Goal: Transaction & Acquisition: Purchase product/service

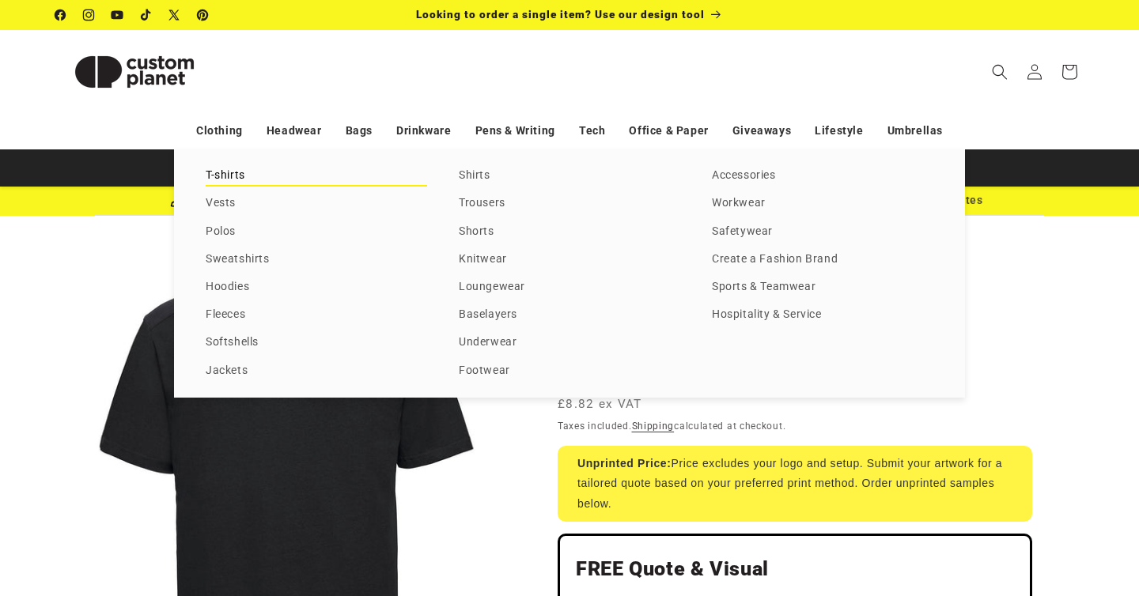
click at [229, 176] on link "T-shirts" at bounding box center [316, 175] width 221 height 21
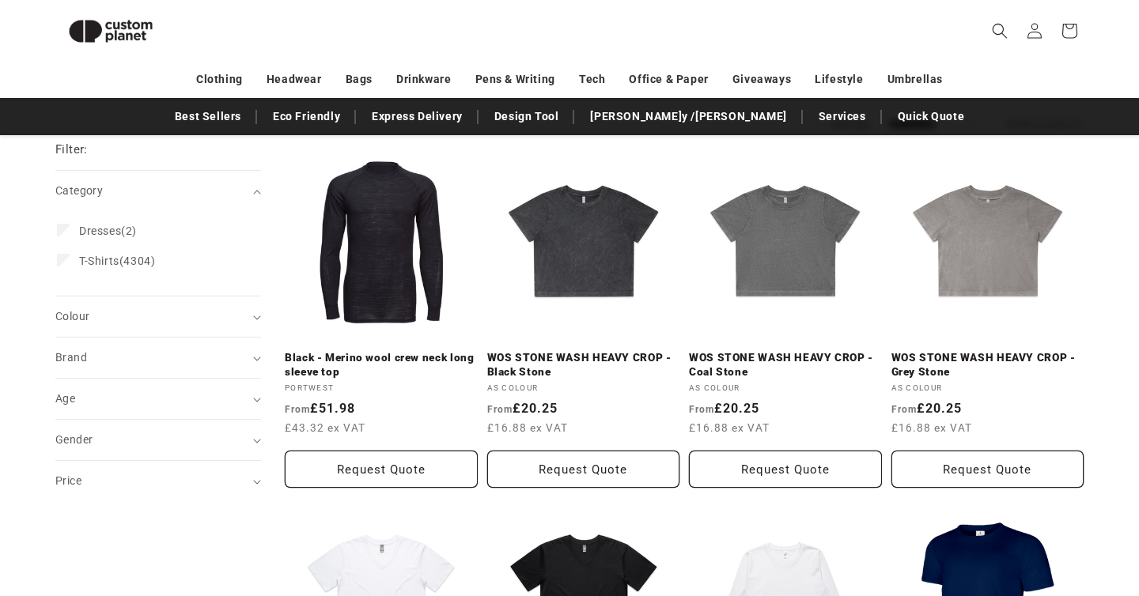
scroll to position [174, 0]
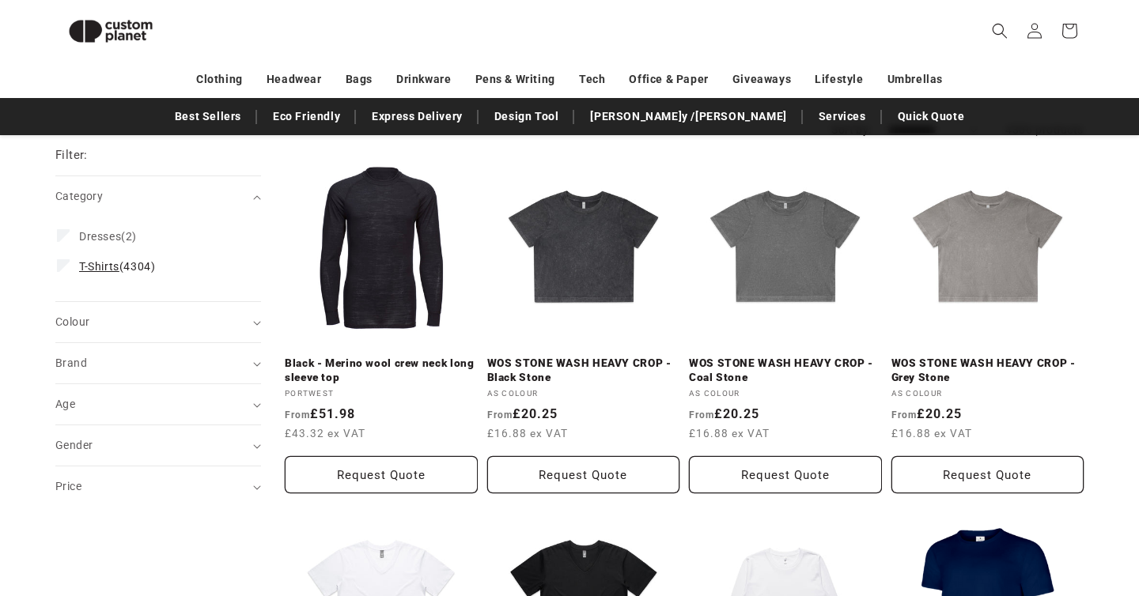
click at [76, 272] on label "T-Shirts (4304) T-Shirts (4304 products)" at bounding box center [153, 267] width 193 height 30
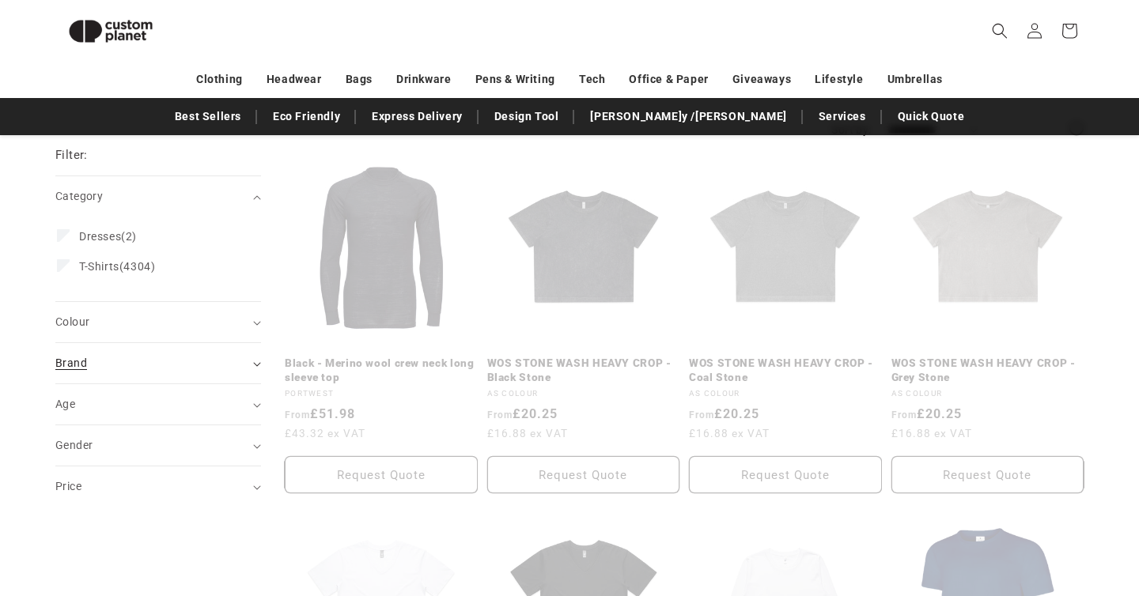
click at [166, 365] on div "Brand (0)" at bounding box center [151, 363] width 192 height 17
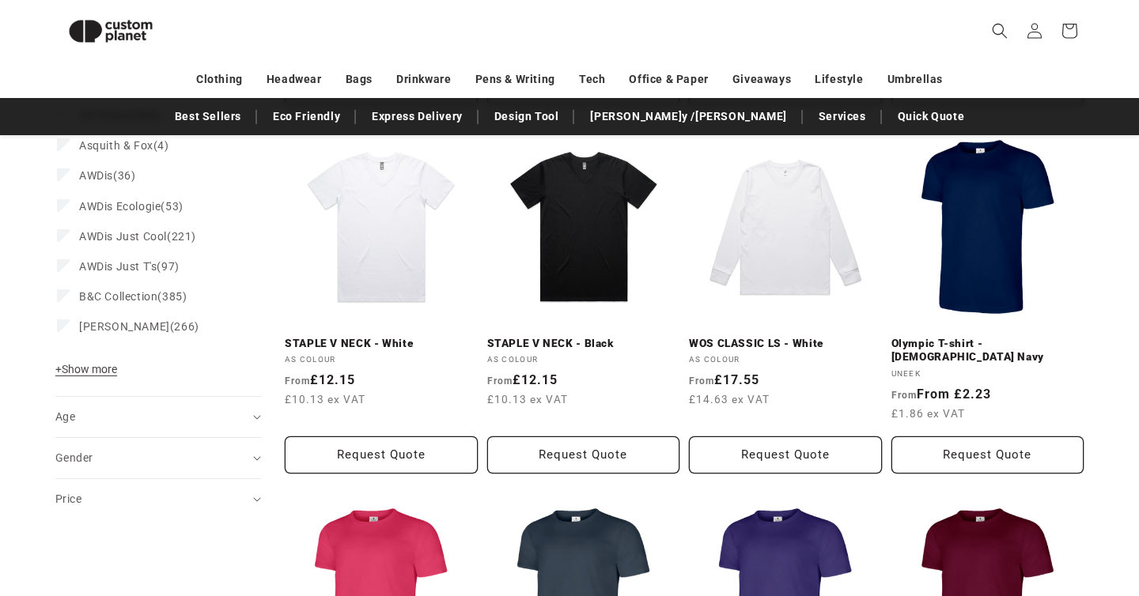
click at [105, 373] on span "+ Show more" at bounding box center [86, 369] width 62 height 13
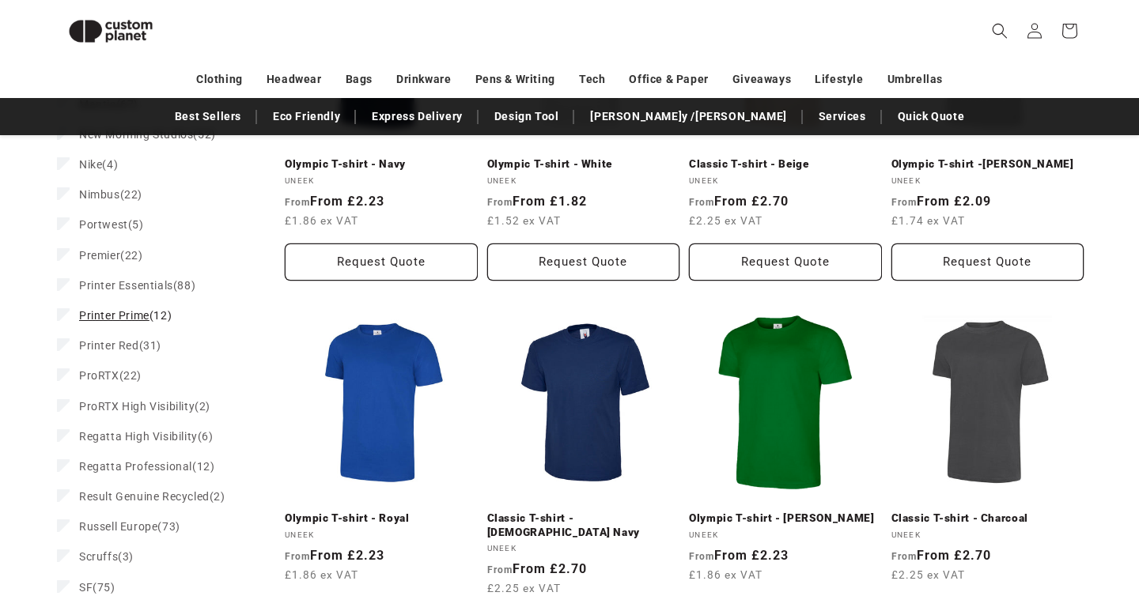
scroll to position [1606, 0]
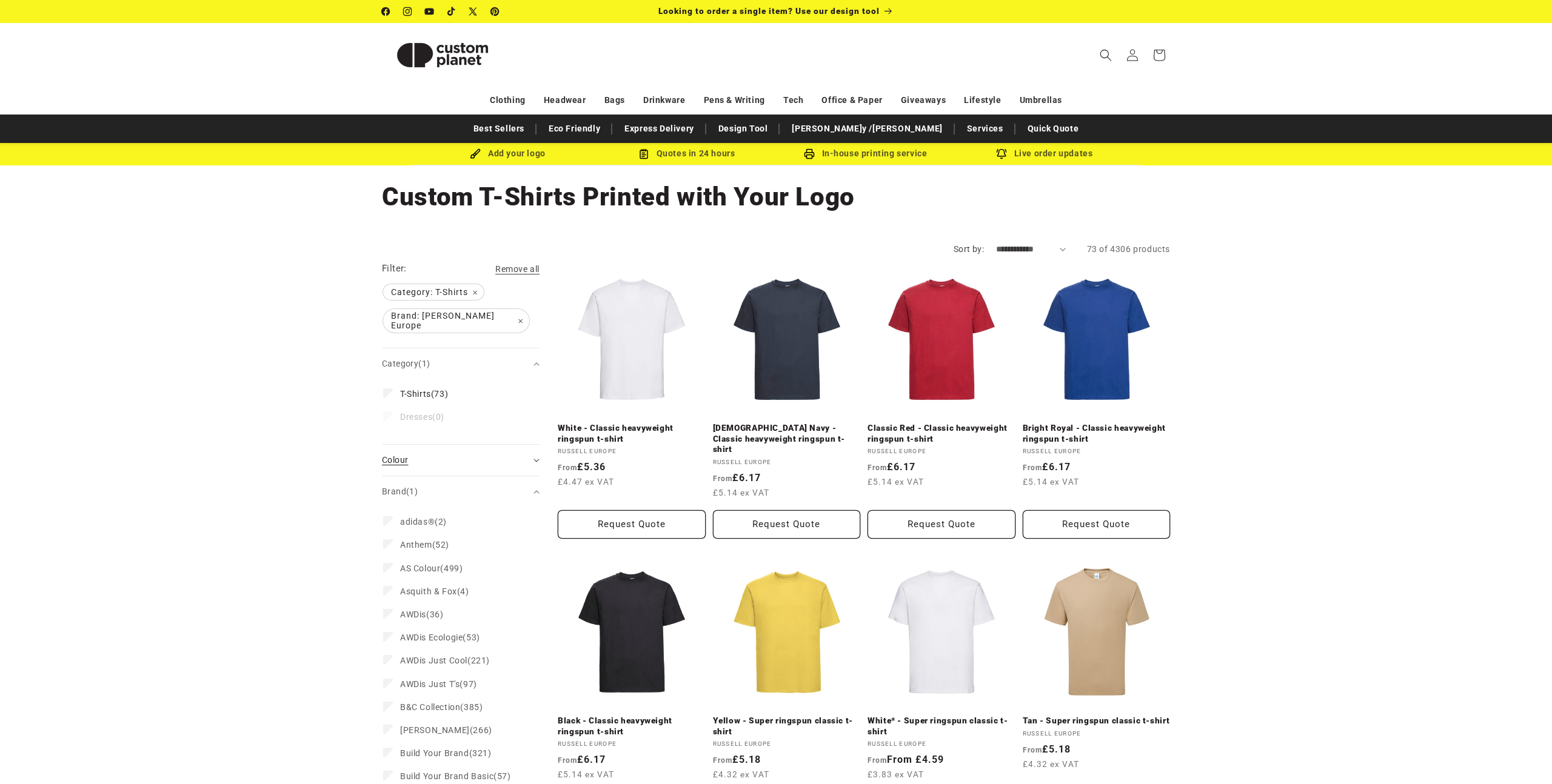
click at [464, 445] on summary "Colour (0)" at bounding box center [461, 461] width 158 height 31
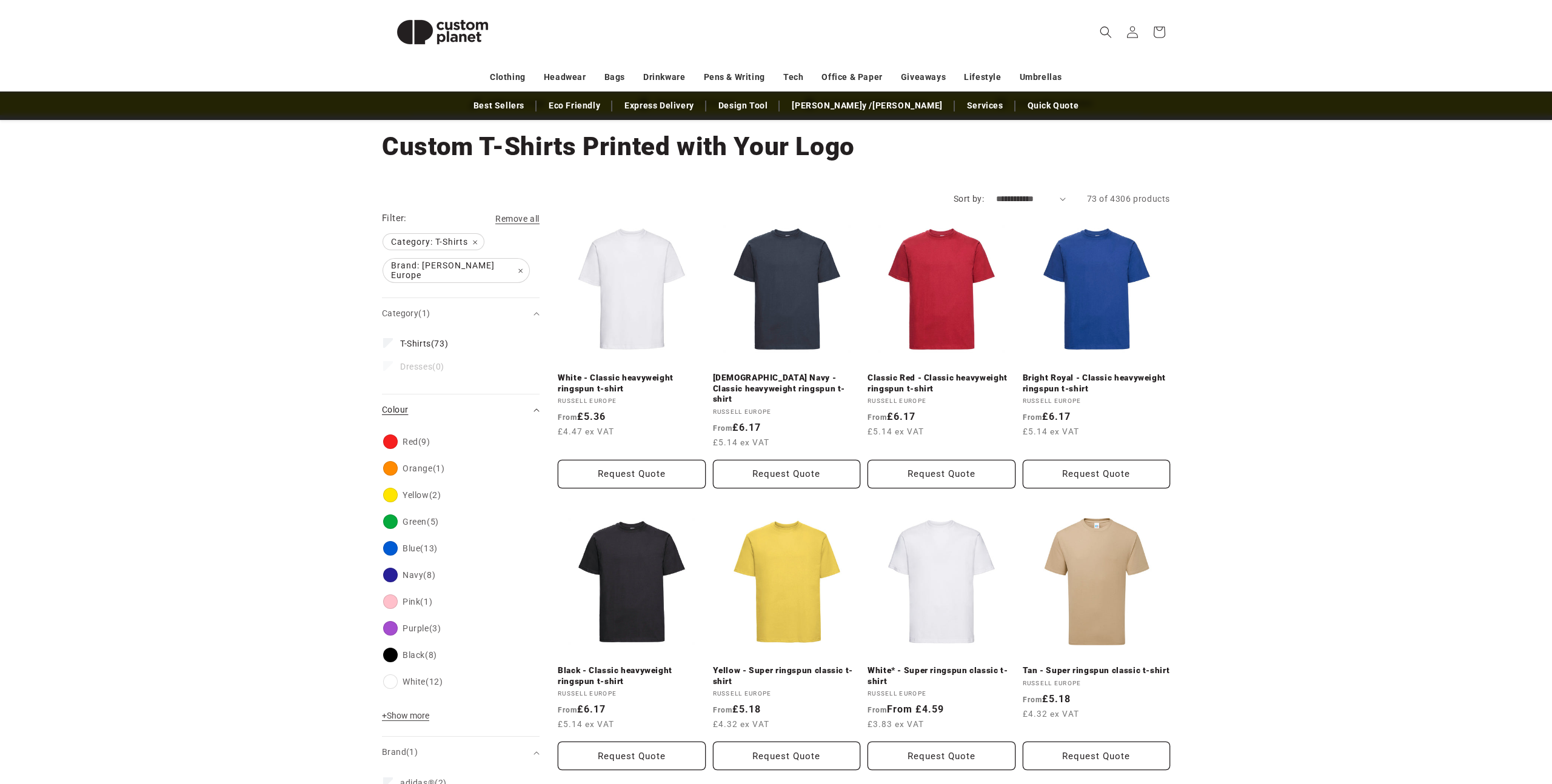
scroll to position [62, 0]
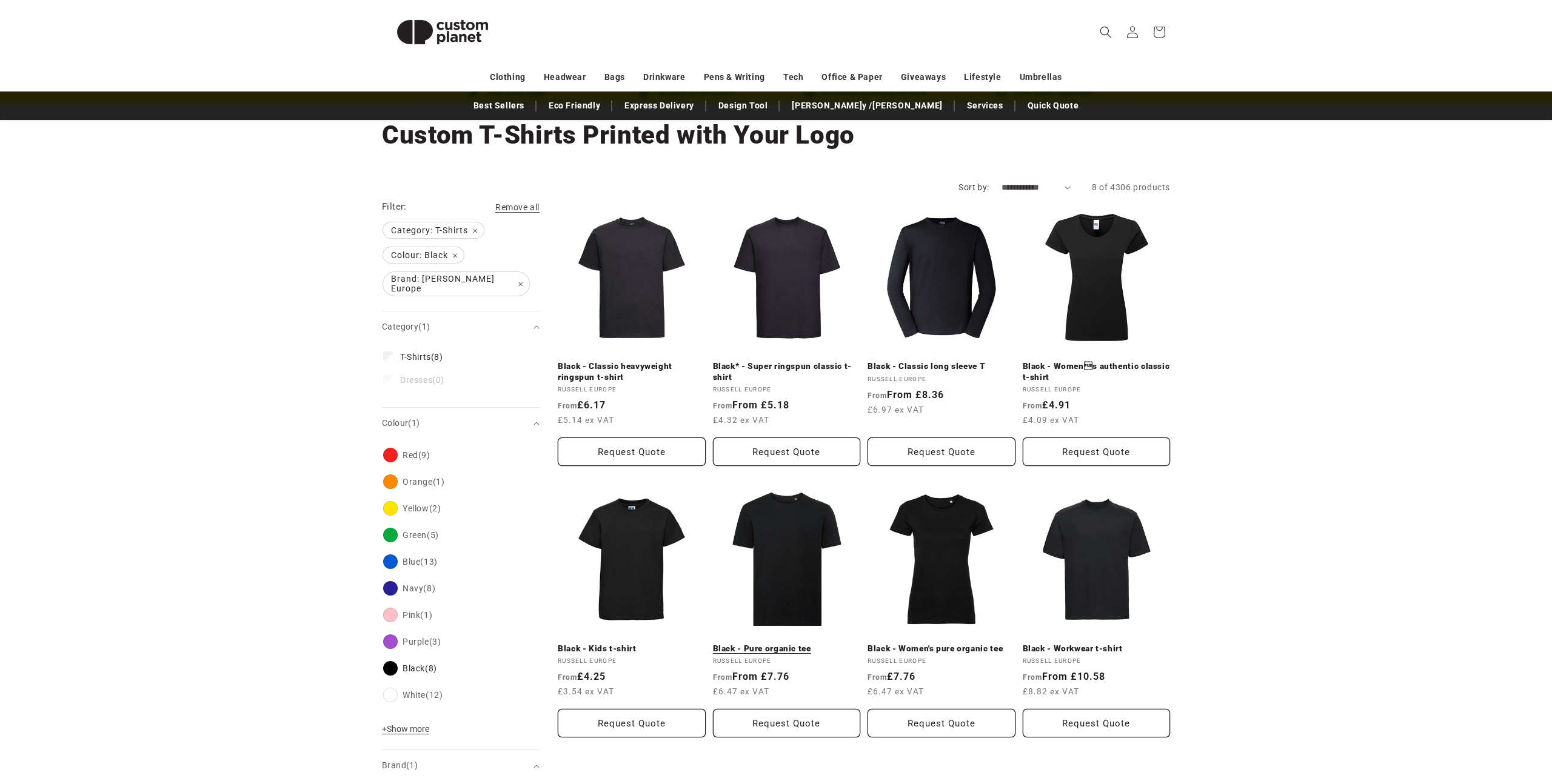
click at [810, 457] on link "Black - Pure organic tee" at bounding box center [786, 649] width 148 height 11
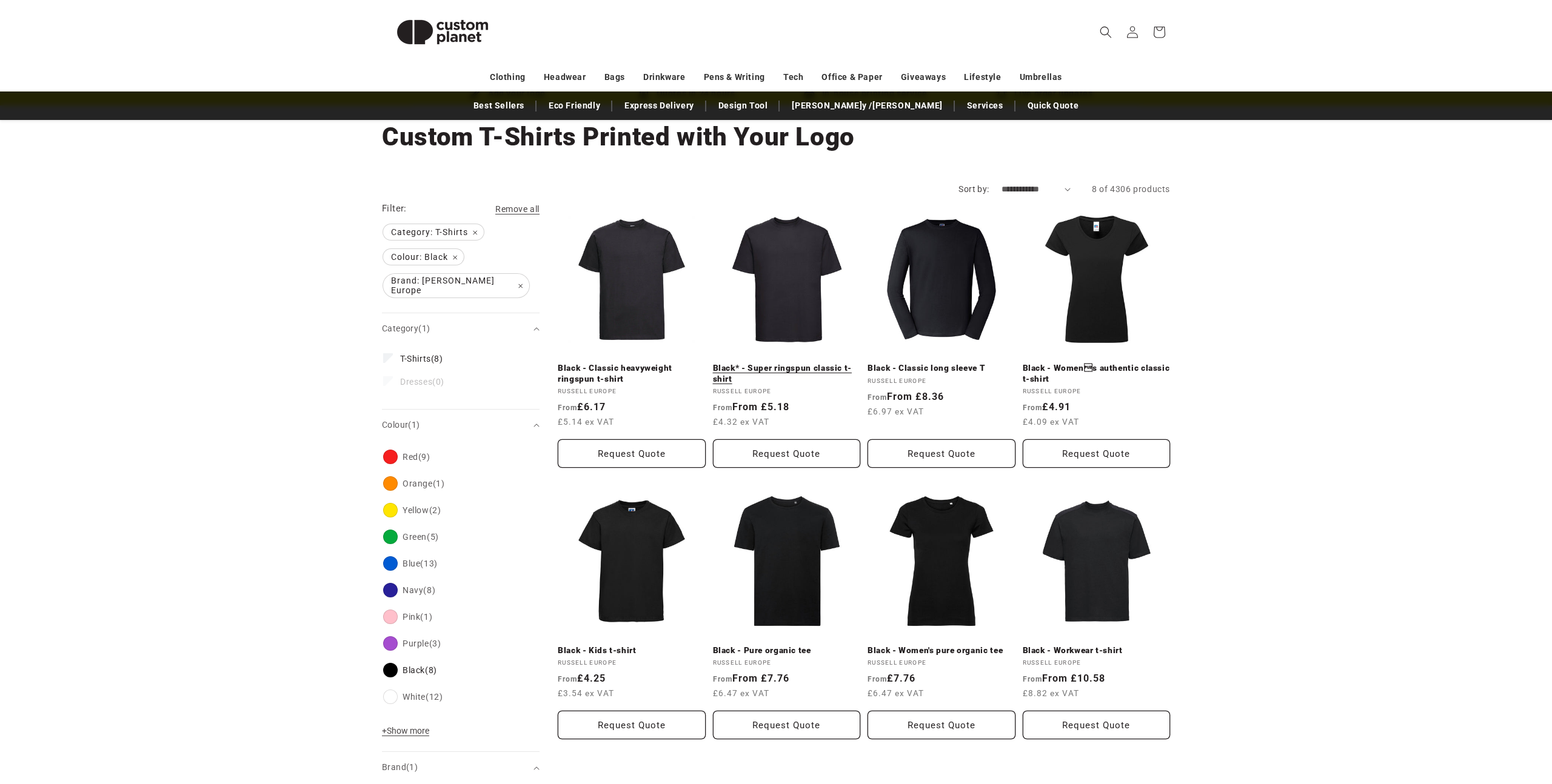
click at [800, 363] on link "Black* - Super ringspun classic t-shirt" at bounding box center [786, 374] width 148 height 21
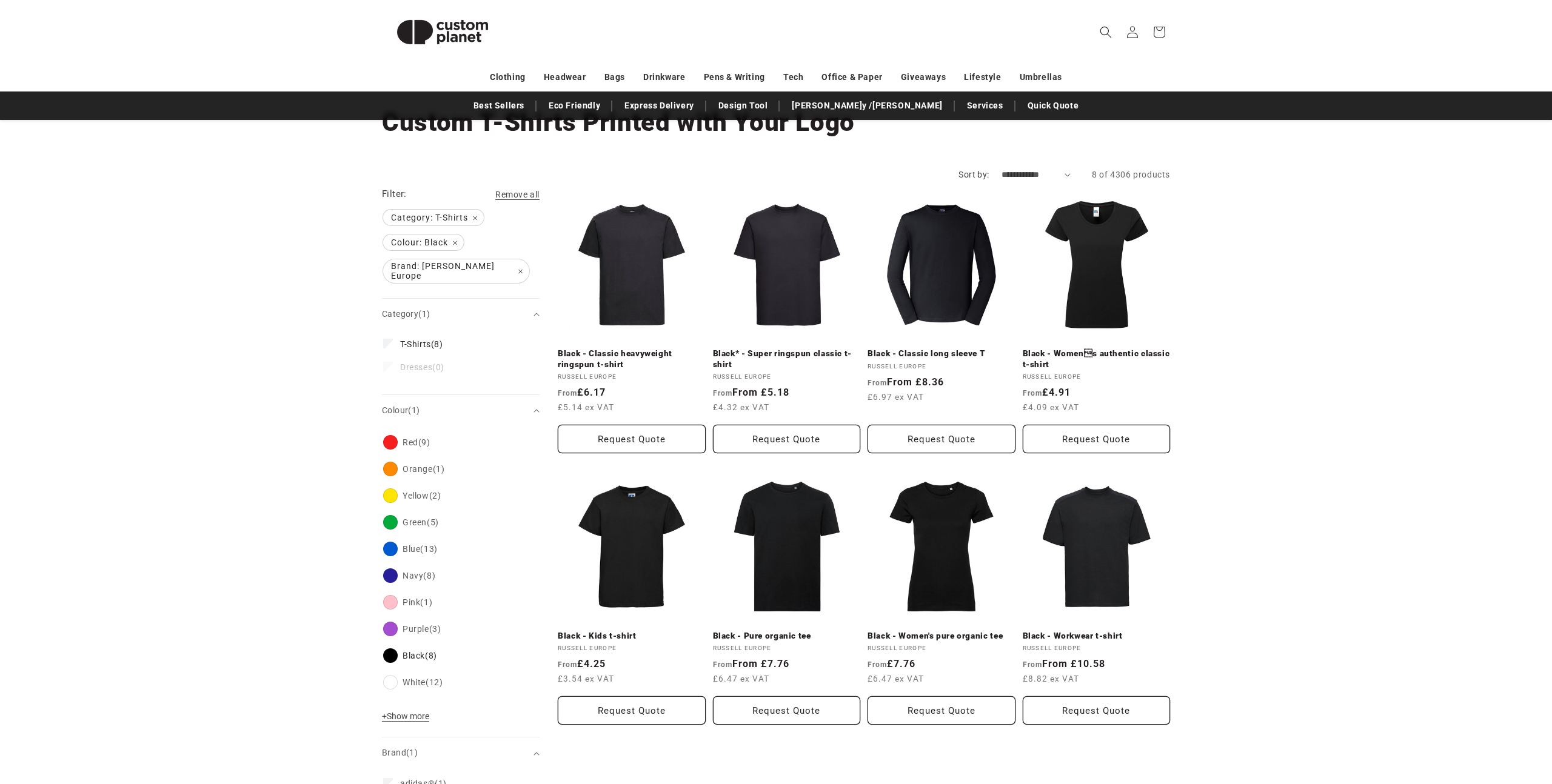
scroll to position [74, 0]
drag, startPoint x: 802, startPoint y: 572, endPoint x: 1370, endPoint y: 4, distance: 803.3
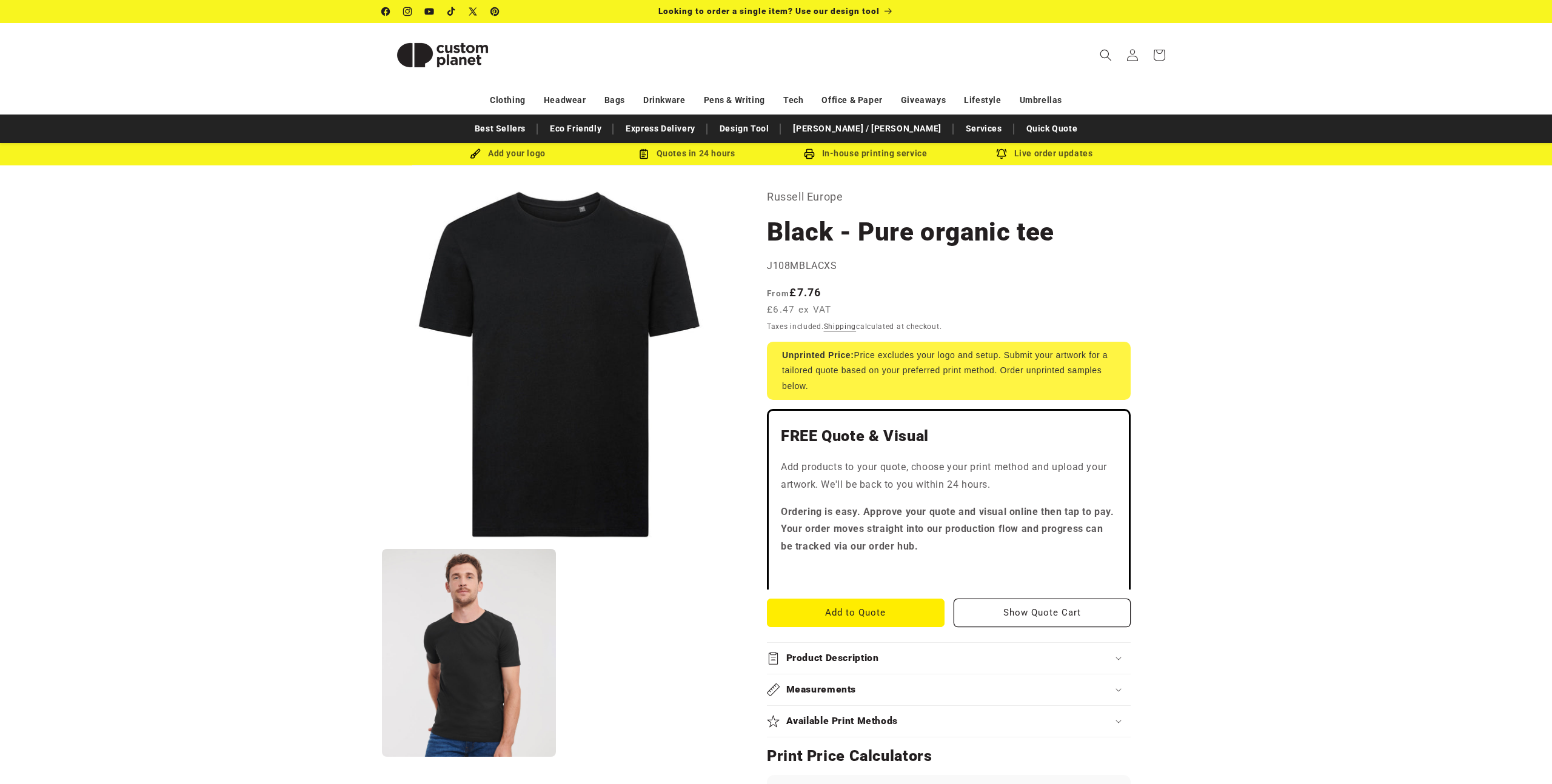
click at [382, 757] on button "Open media 2 in modal" at bounding box center [382, 757] width 0 height 0
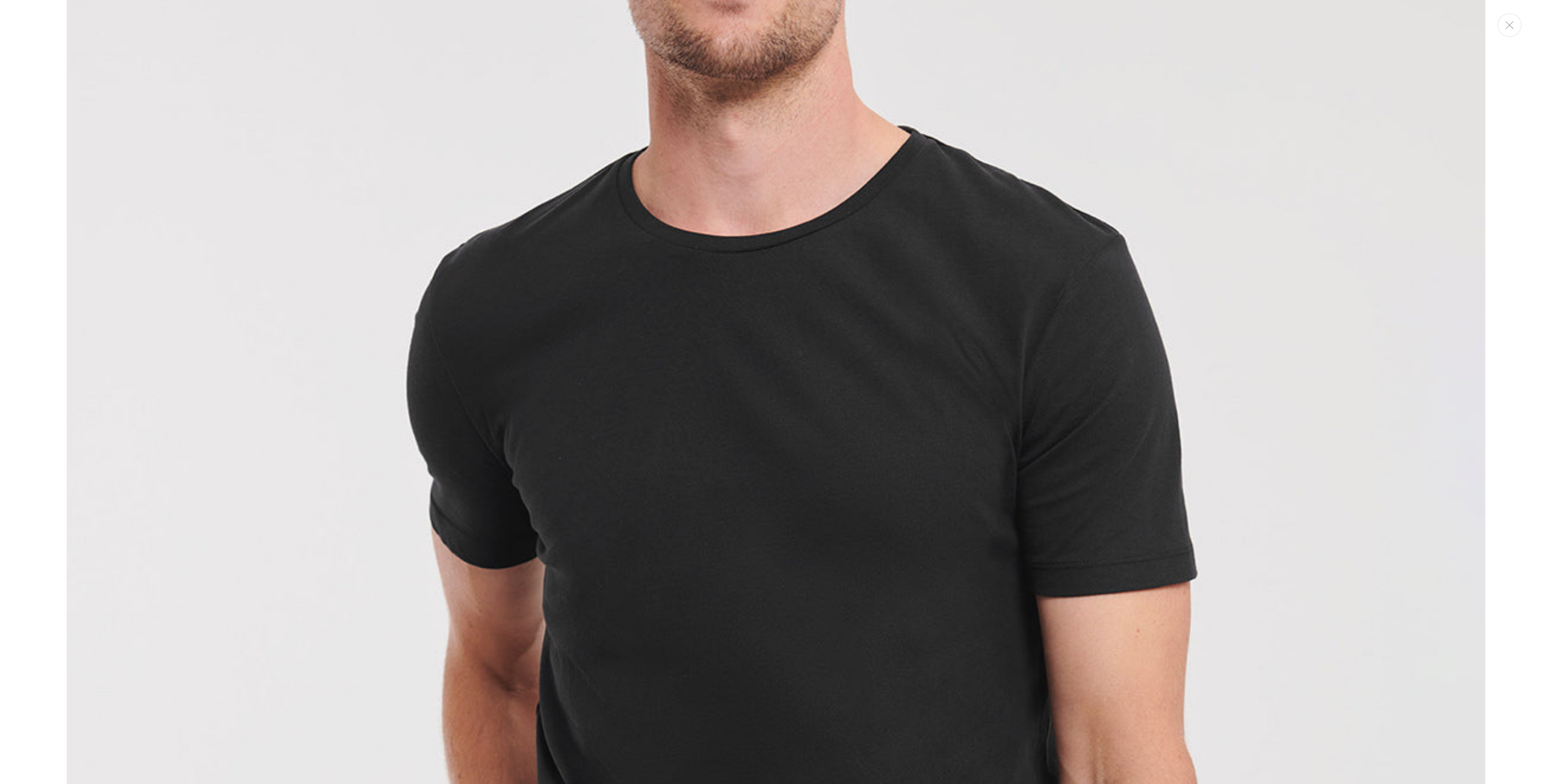
scroll to position [1794, 0]
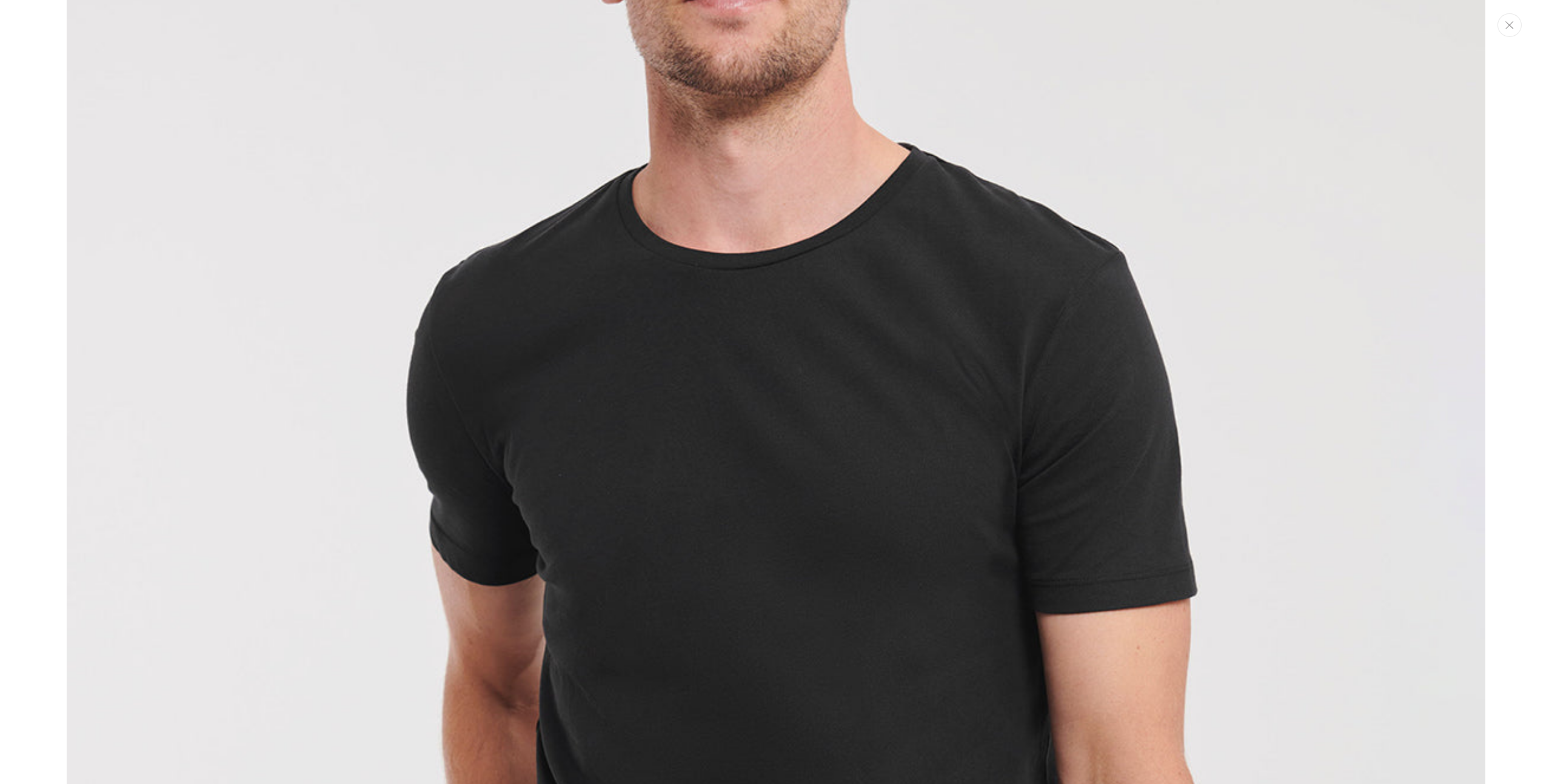
click at [1502, 32] on button "Close" at bounding box center [1509, 25] width 25 height 24
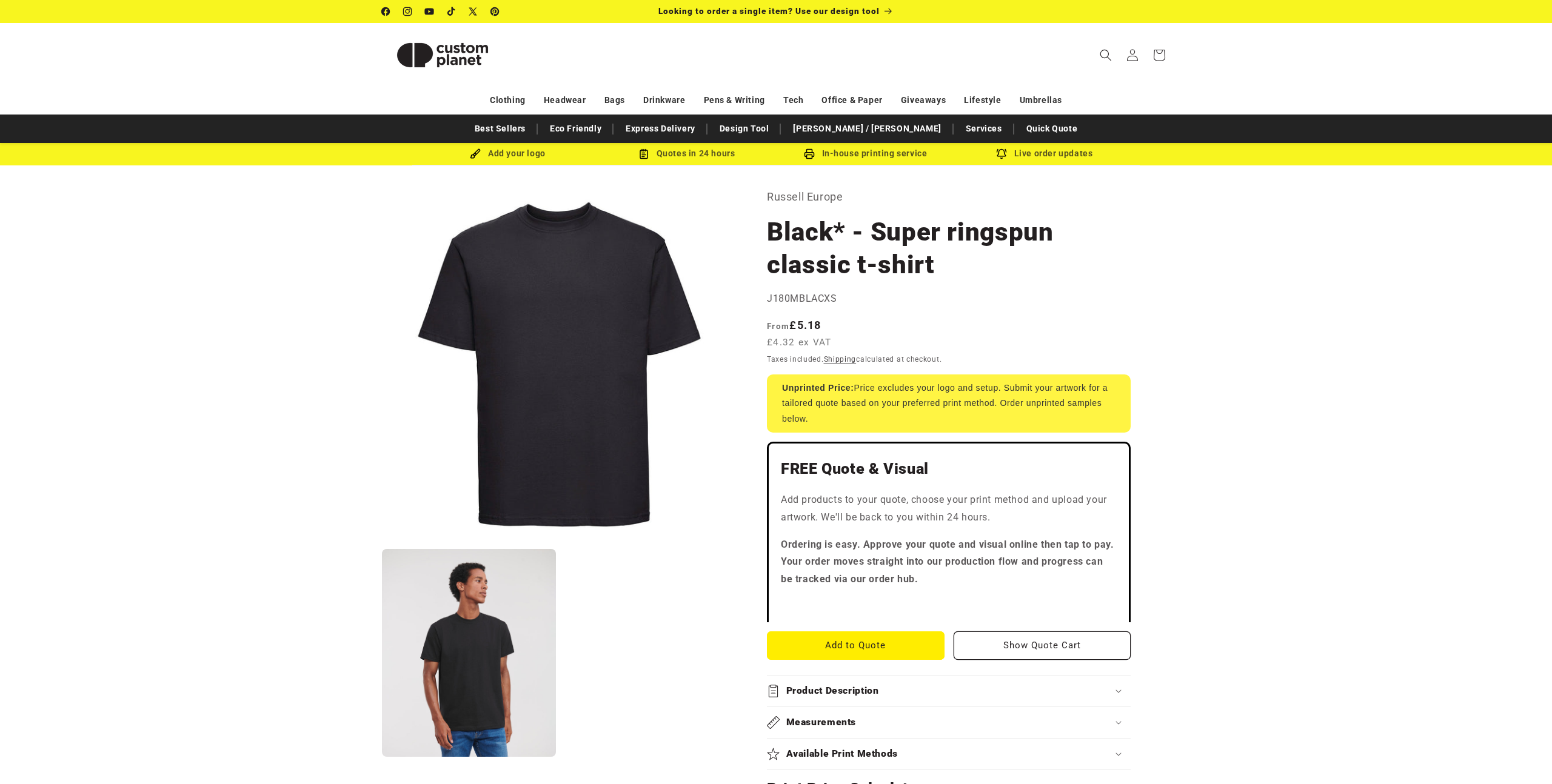
drag, startPoint x: 538, startPoint y: 601, endPoint x: 559, endPoint y: 599, distance: 21.1
click at [382, 757] on button "Open media 2 in modal" at bounding box center [382, 757] width 0 height 0
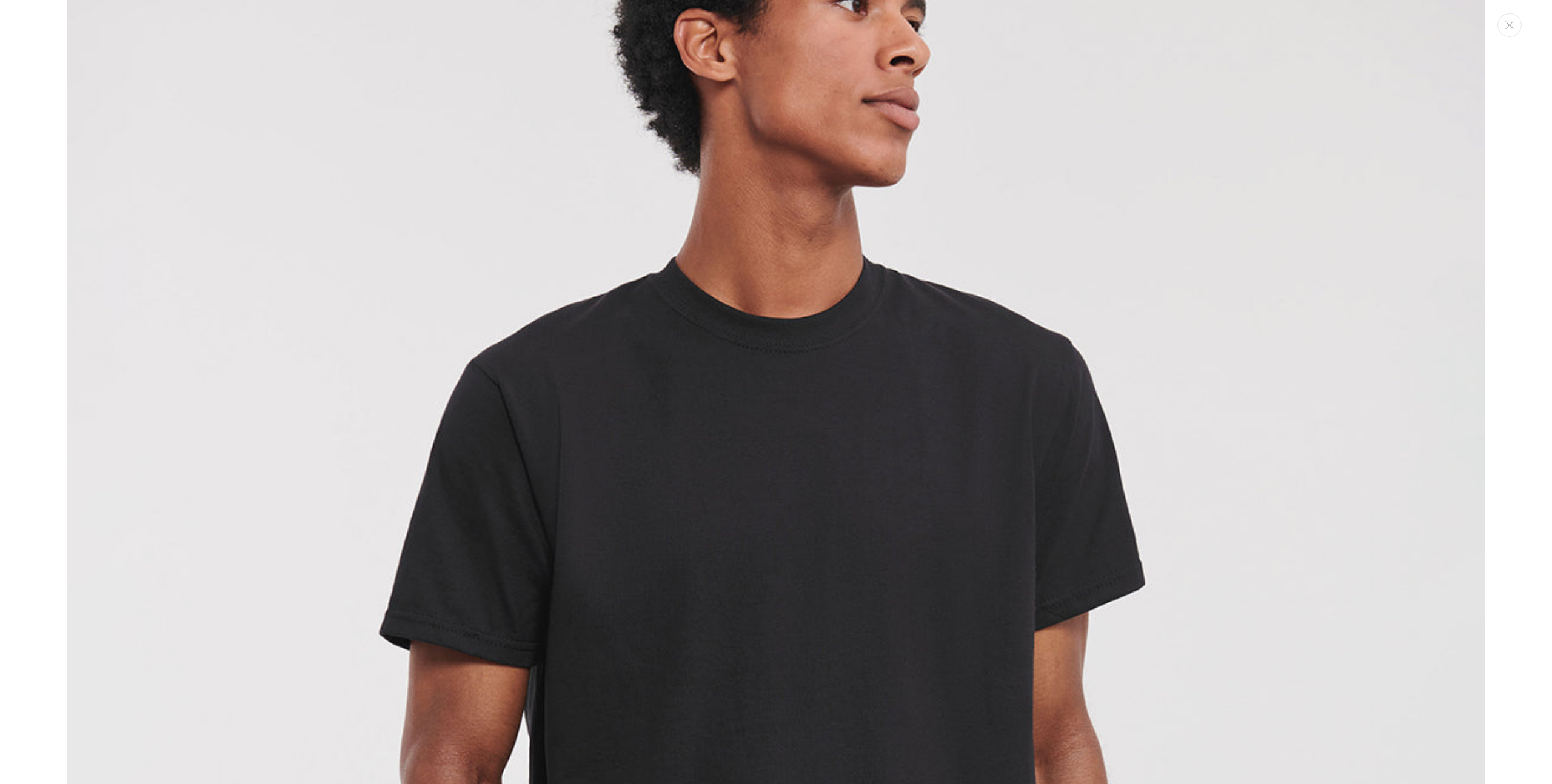
scroll to position [1715, 0]
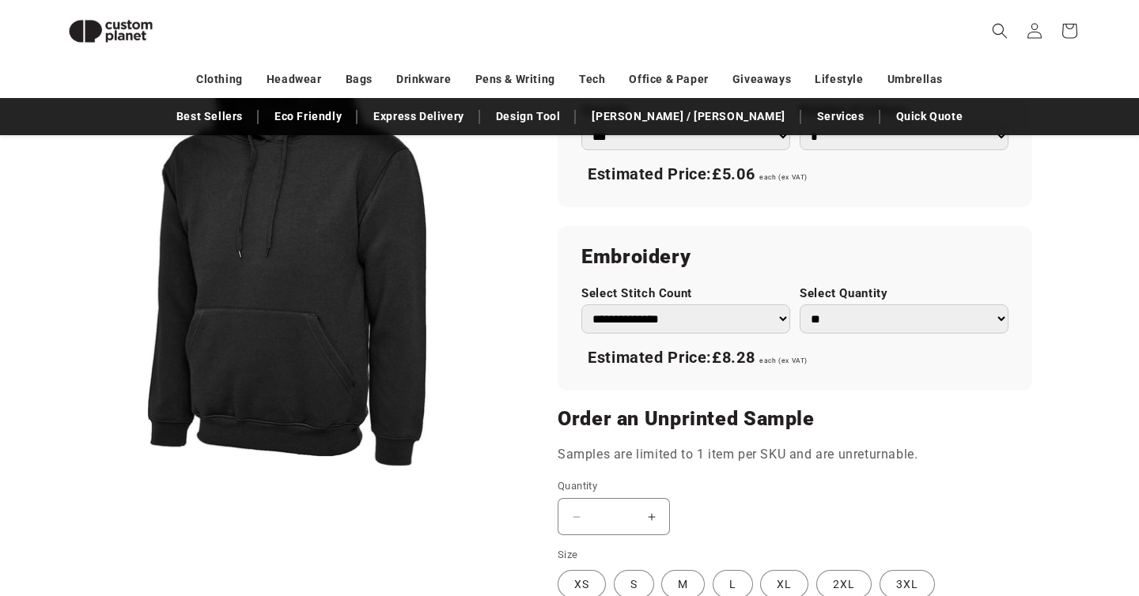
scroll to position [1000, 0]
